Goal: Find specific page/section: Find specific page/section

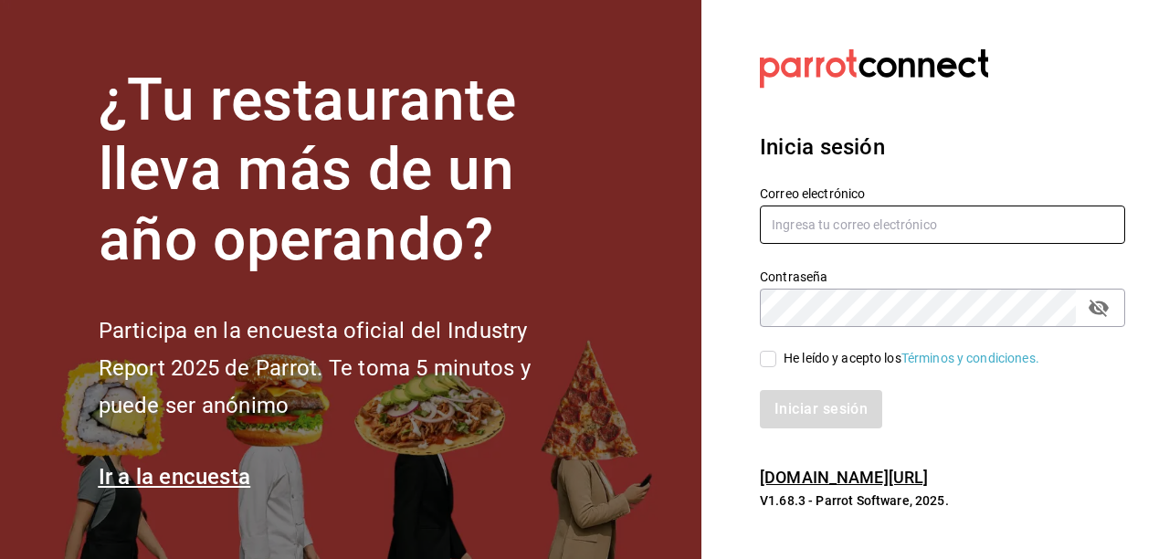
type input "hotaru@grupocosteno.com"
click at [773, 364] on input "He leído y acepto los Términos y condiciones." at bounding box center [768, 359] width 16 height 16
checkbox input "true"
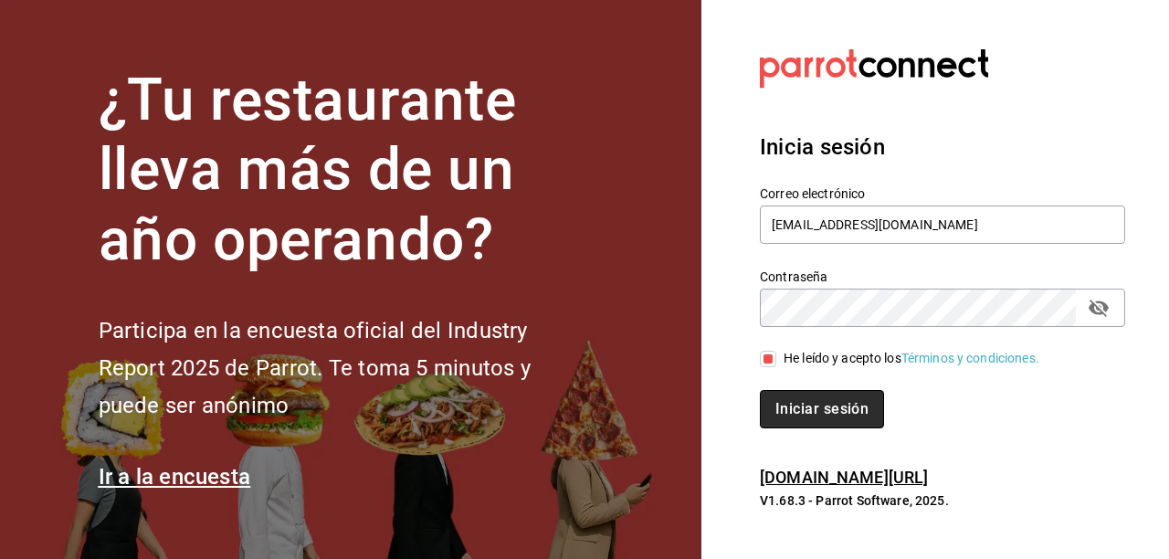
click at [797, 404] on button "Iniciar sesión" at bounding box center [822, 409] width 124 height 38
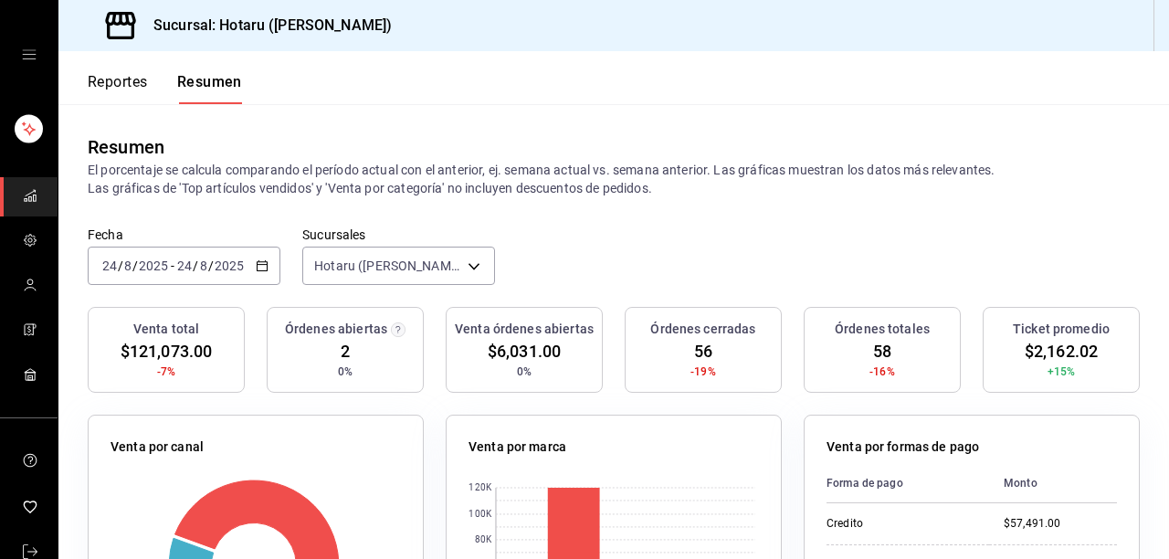
click at [109, 86] on button "Reportes" at bounding box center [118, 88] width 60 height 31
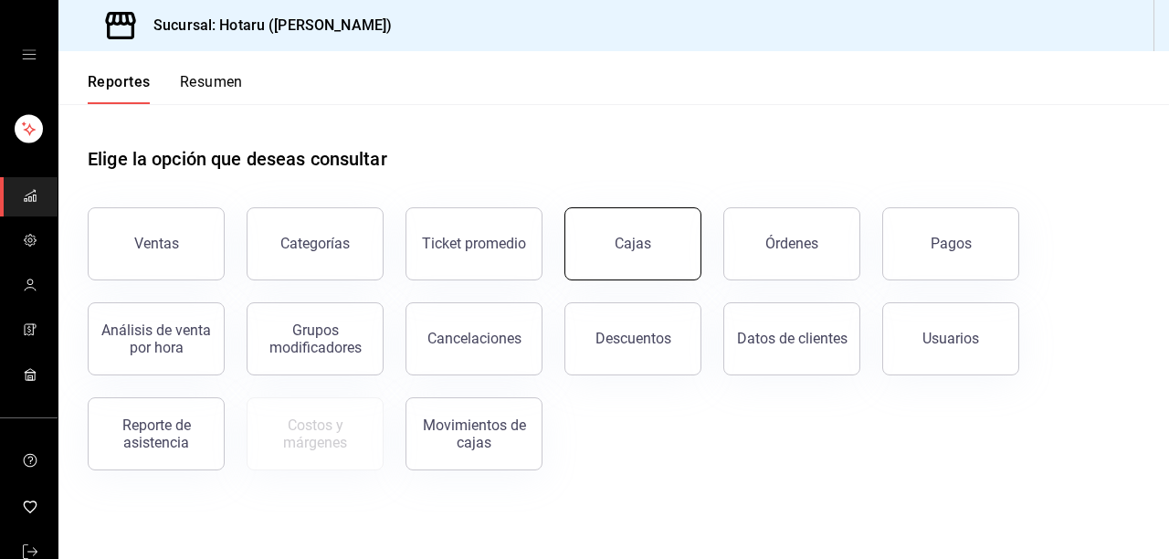
click at [625, 232] on button "Cajas" at bounding box center [633, 243] width 137 height 73
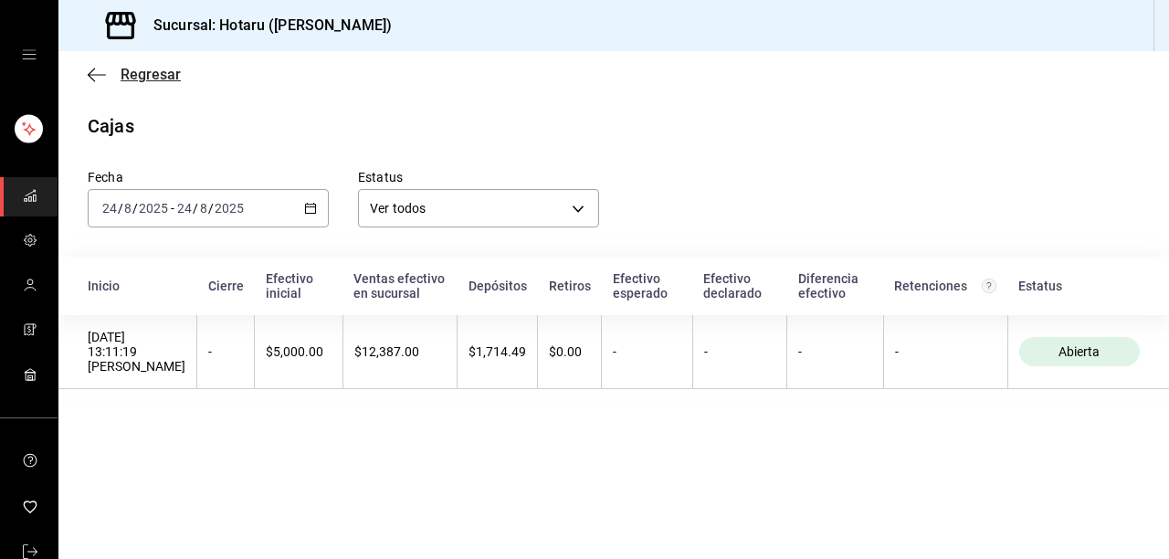
click at [102, 69] on icon "button" at bounding box center [97, 75] width 18 height 16
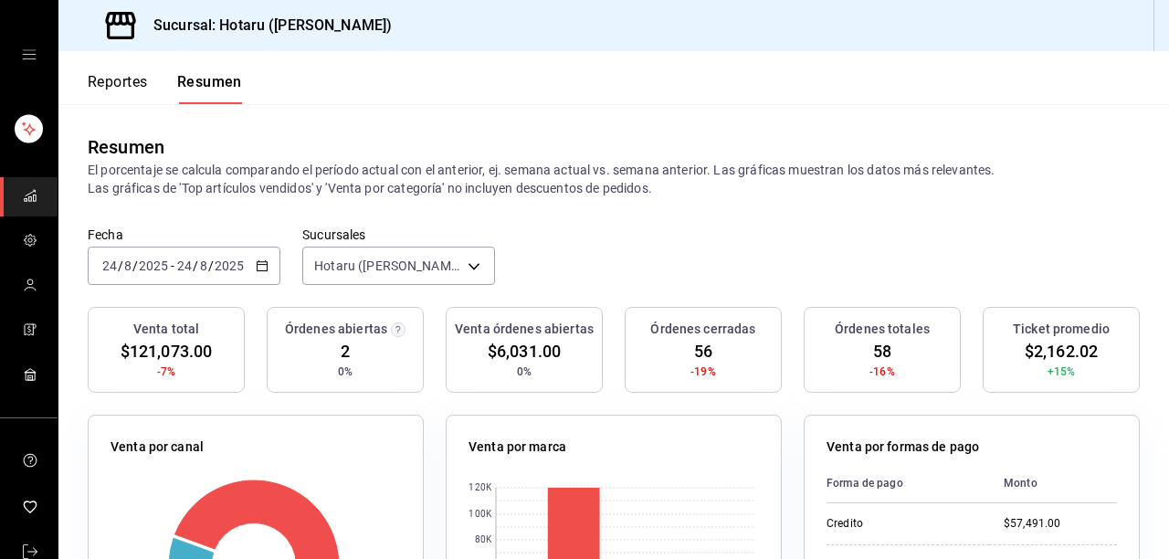
click at [117, 95] on button "Reportes" at bounding box center [118, 88] width 60 height 31
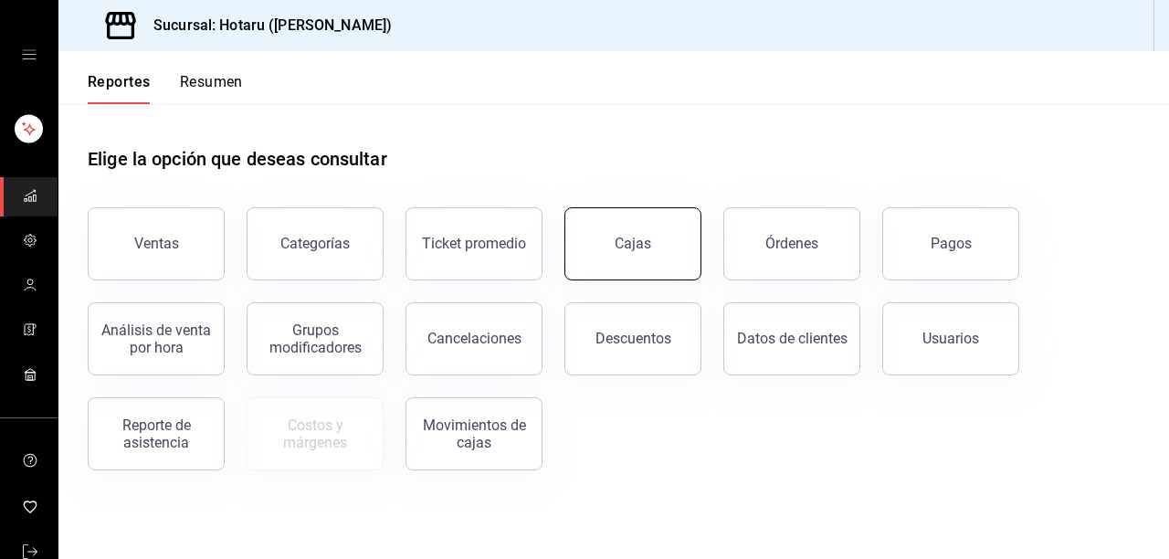
click at [655, 240] on button "Cajas" at bounding box center [633, 243] width 137 height 73
